Goal: Task Accomplishment & Management: Use online tool/utility

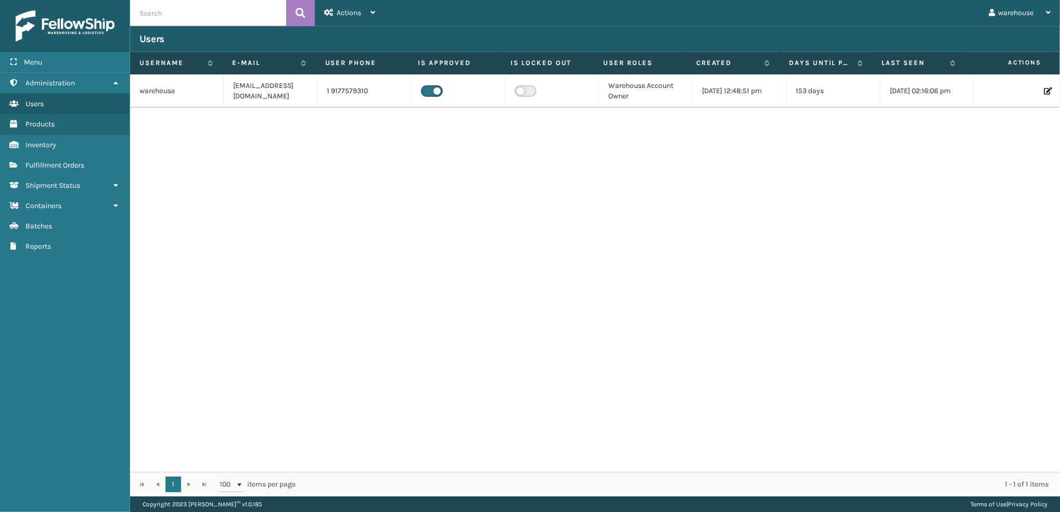
click at [48, 161] on span "Fulfillment Orders" at bounding box center [55, 165] width 59 height 9
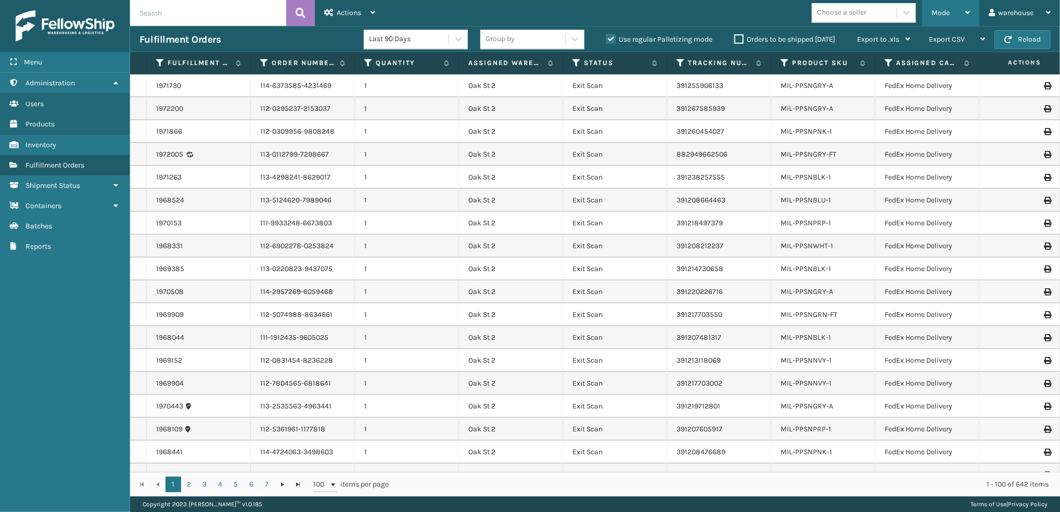
click at [943, 22] on div "Mode" at bounding box center [951, 13] width 39 height 26
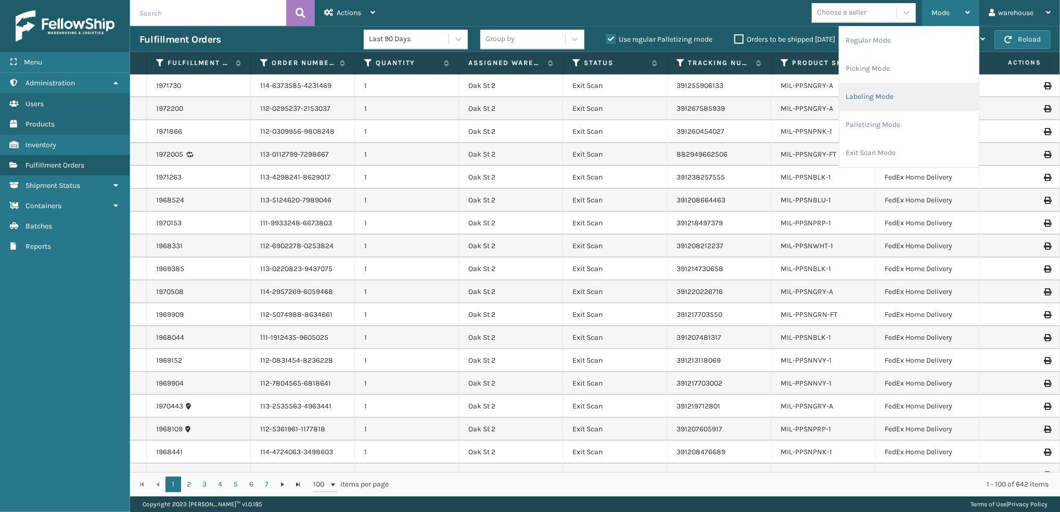
click at [883, 96] on li "Labeling Mode" at bounding box center [910, 97] width 140 height 28
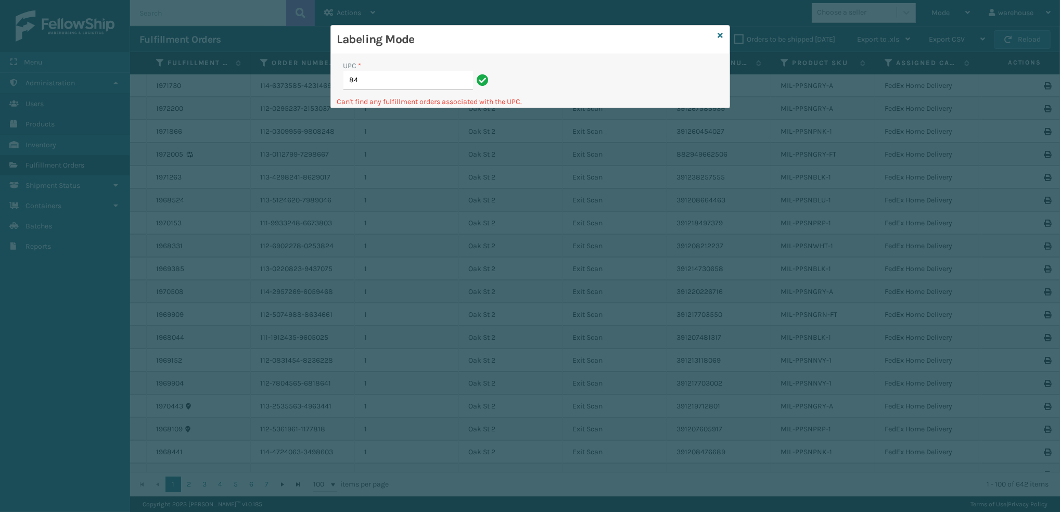
type input "8"
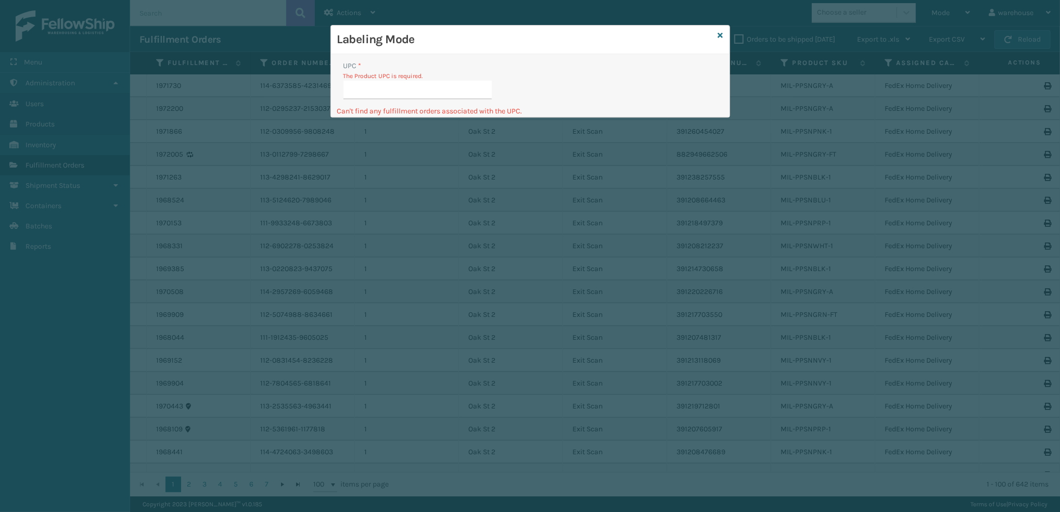
click at [725, 32] on div "Labeling Mode" at bounding box center [530, 40] width 399 height 29
click at [720, 32] on icon at bounding box center [720, 35] width 5 height 7
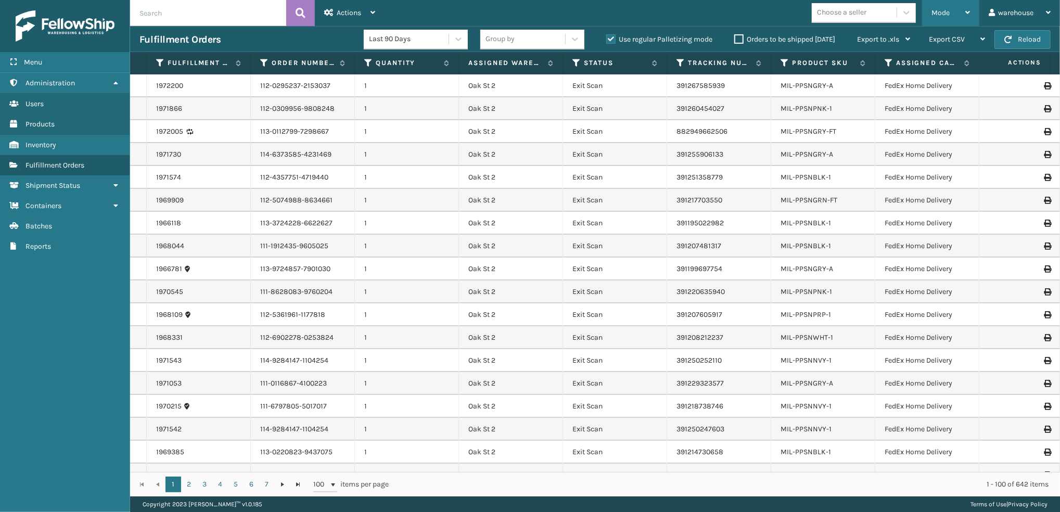
click at [932, 17] on div "Mode" at bounding box center [951, 13] width 39 height 26
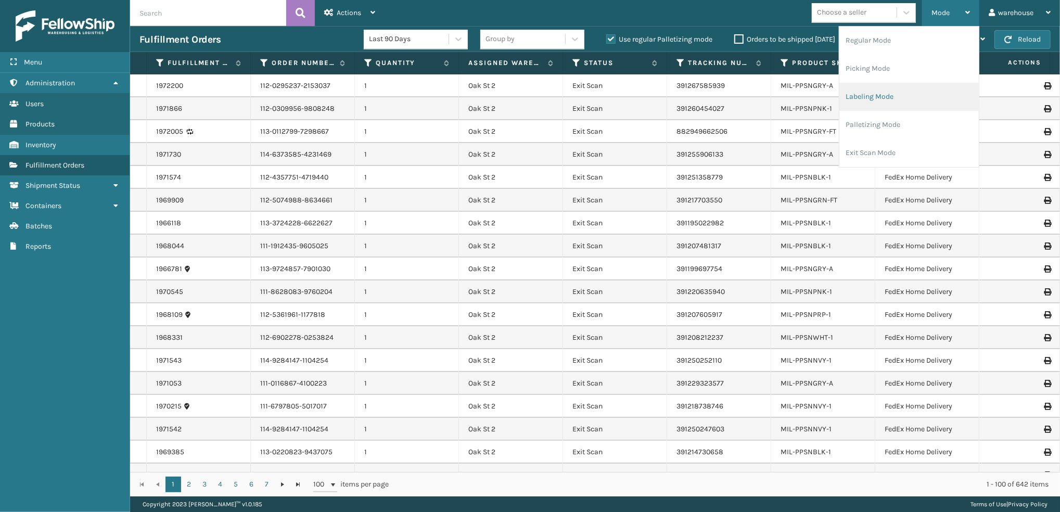
click at [949, 89] on li "Labeling Mode" at bounding box center [910, 97] width 140 height 28
